Goal: Transaction & Acquisition: Purchase product/service

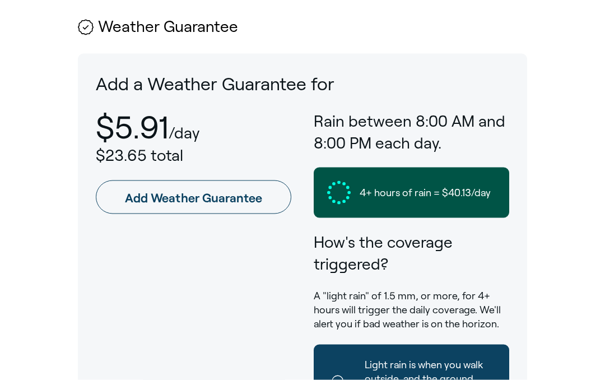
scroll to position [714, 0]
click at [216, 180] on link "Add Weather Guarantee" at bounding box center [194, 197] width 196 height 34
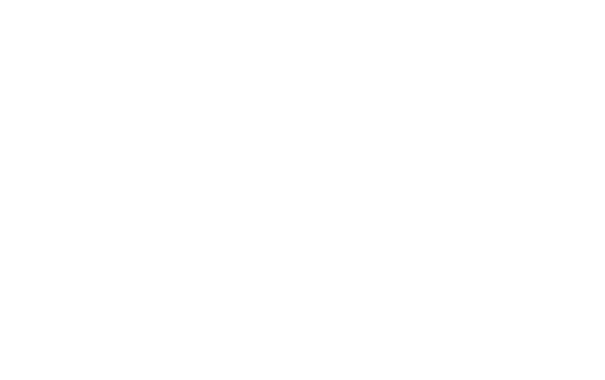
scroll to position [171, 0]
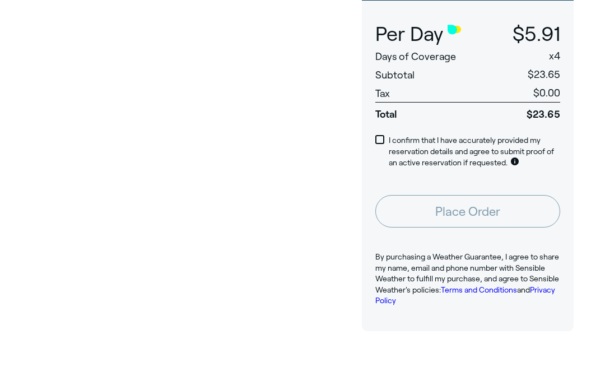
click at [388, 135] on label "I confirm that I have accurately provided my reservation details and agree to s…" at bounding box center [467, 151] width 185 height 33
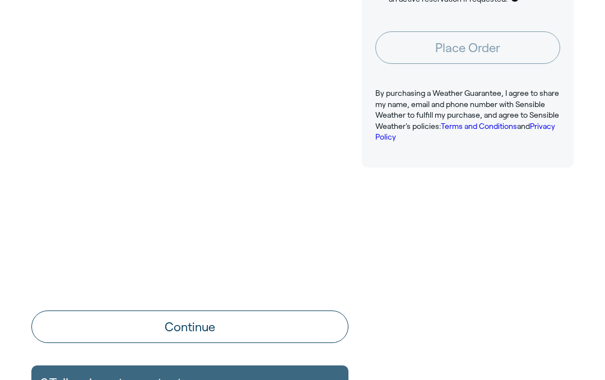
scroll to position [337, 0]
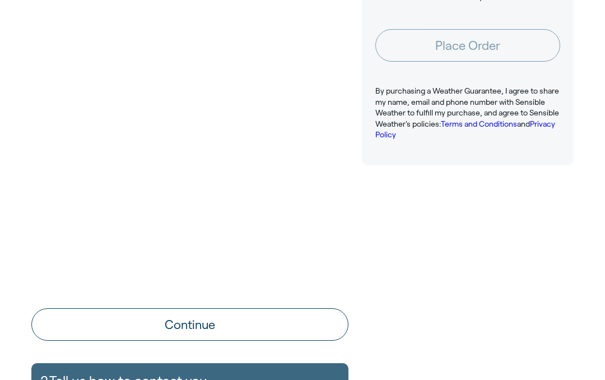
click at [196, 322] on button "Continue" at bounding box center [189, 324] width 317 height 32
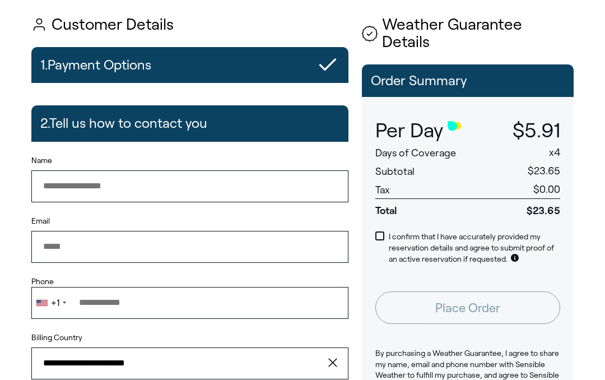
click at [233, 188] on input "Name" at bounding box center [189, 185] width 317 height 31
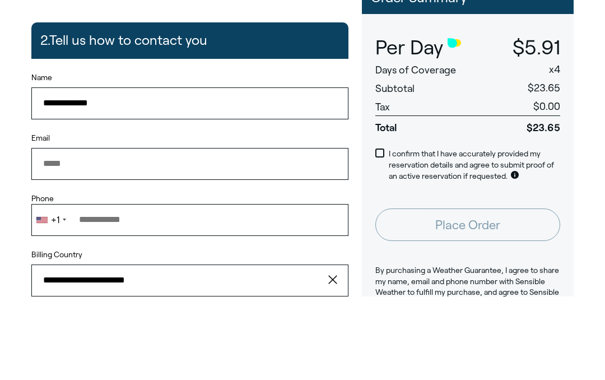
type input "**********"
click at [198, 231] on input "Email" at bounding box center [189, 246] width 317 height 31
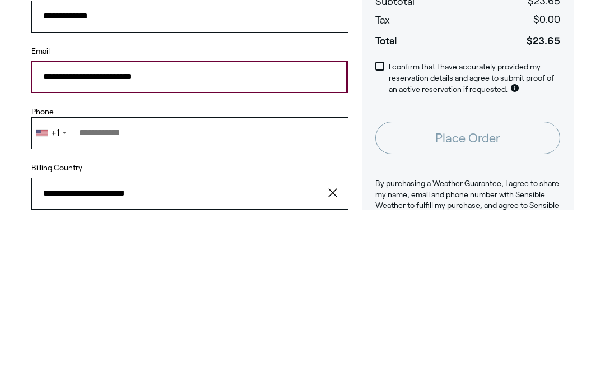
type input "**********"
click at [200, 287] on input "Phone" at bounding box center [189, 302] width 317 height 31
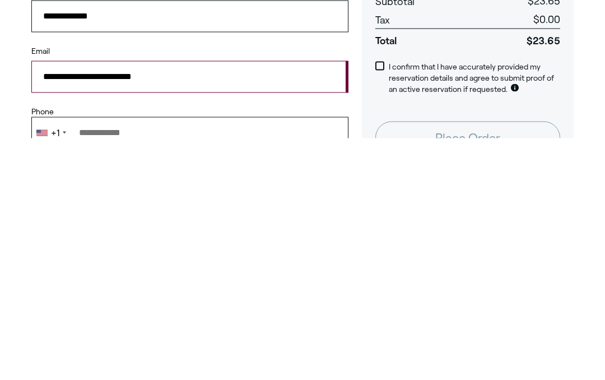
scroll to position [2, 0]
